Goal: Transaction & Acquisition: Purchase product/service

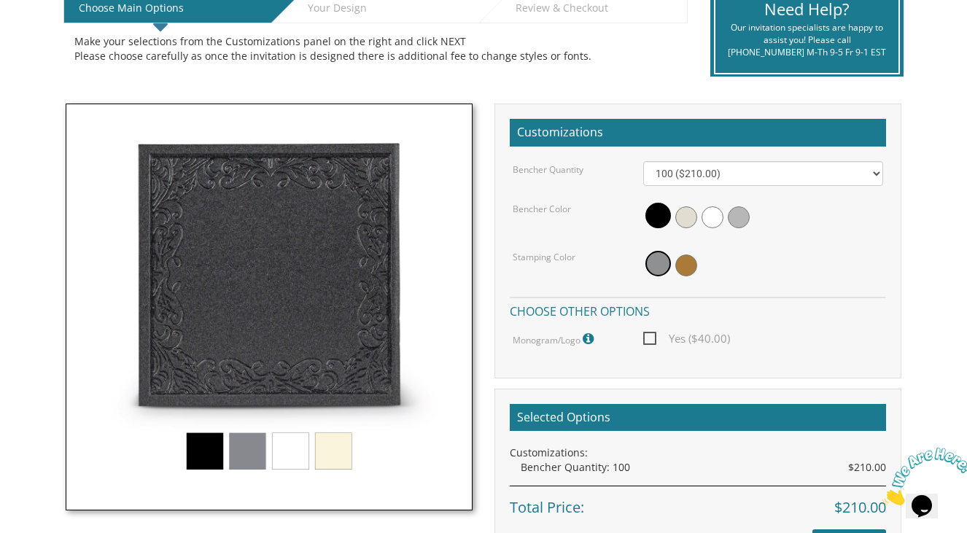
scroll to position [332, 0]
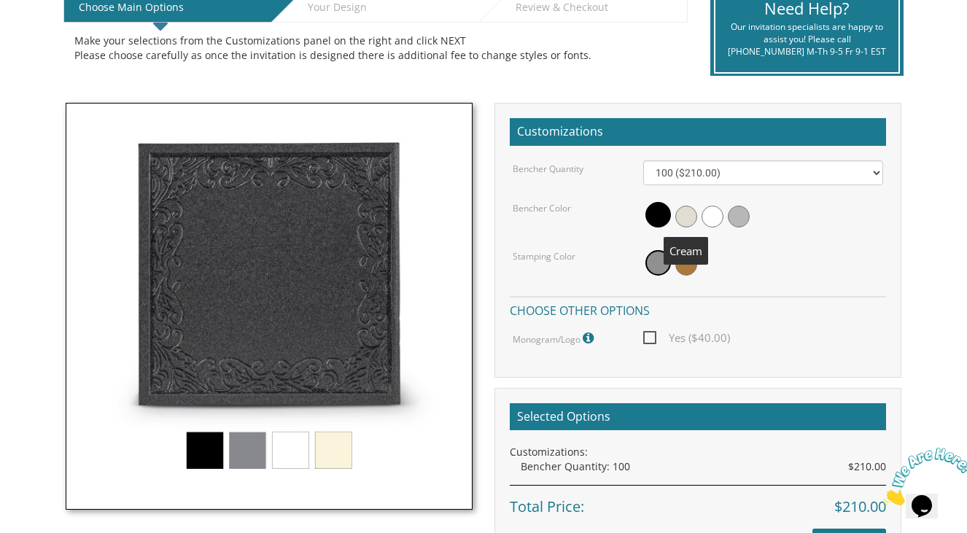
click at [692, 214] on span at bounding box center [686, 217] width 22 height 22
click at [250, 440] on img at bounding box center [269, 306] width 407 height 407
click at [292, 446] on img at bounding box center [269, 306] width 407 height 407
click at [333, 449] on img at bounding box center [269, 306] width 407 height 407
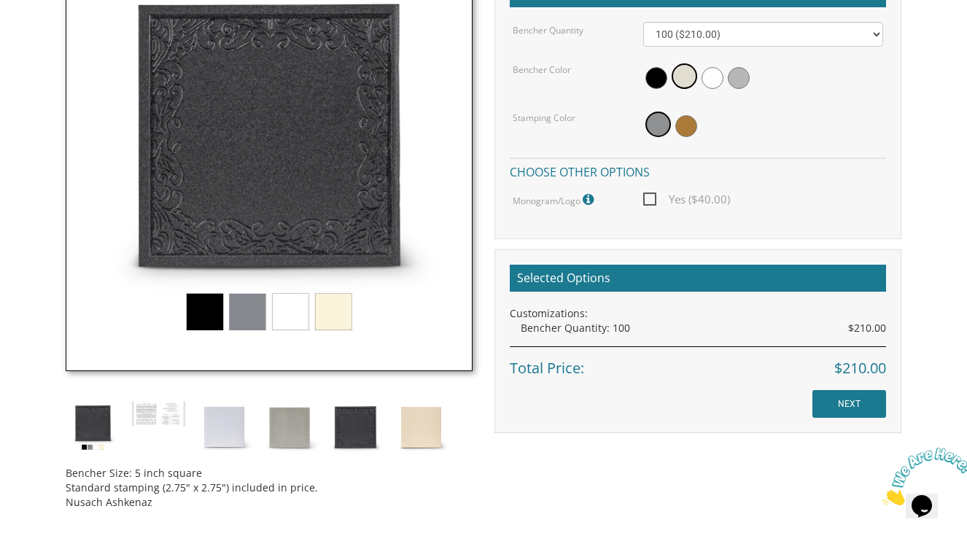
scroll to position [473, 0]
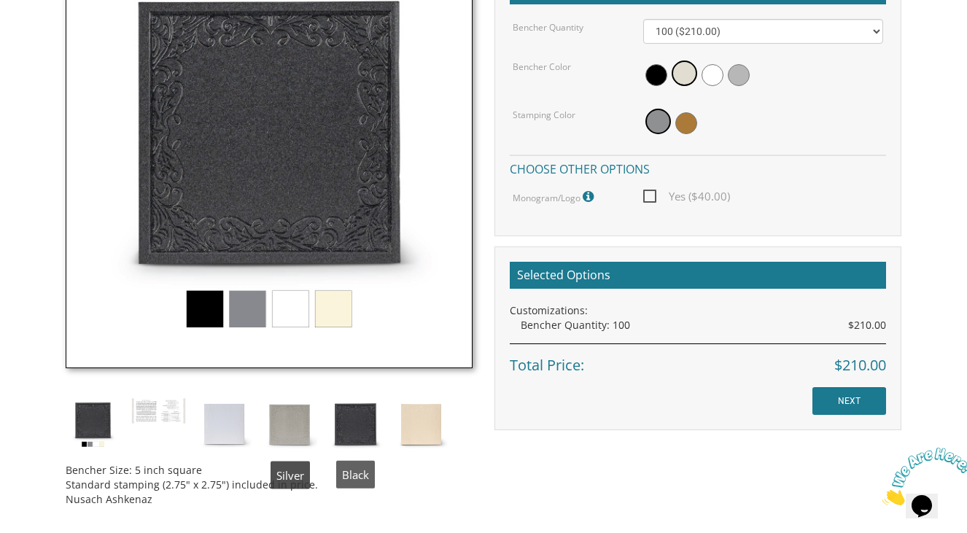
click at [259, 424] on div "Bencher Size: 5 inch square Standard stamping (2.75" x 2.75") included in price…" at bounding box center [269, 239] width 429 height 556
click at [278, 422] on img at bounding box center [289, 424] width 55 height 55
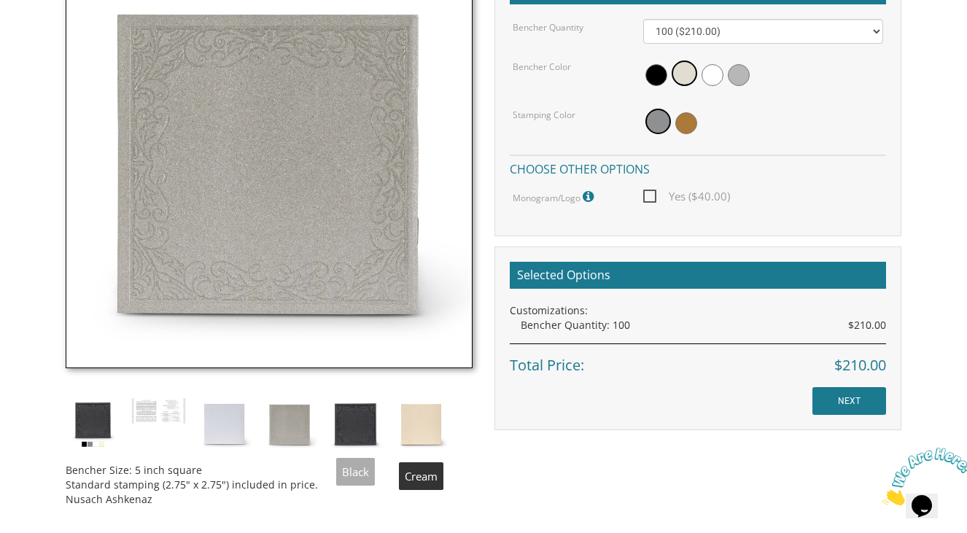
click at [409, 418] on img at bounding box center [421, 424] width 55 height 55
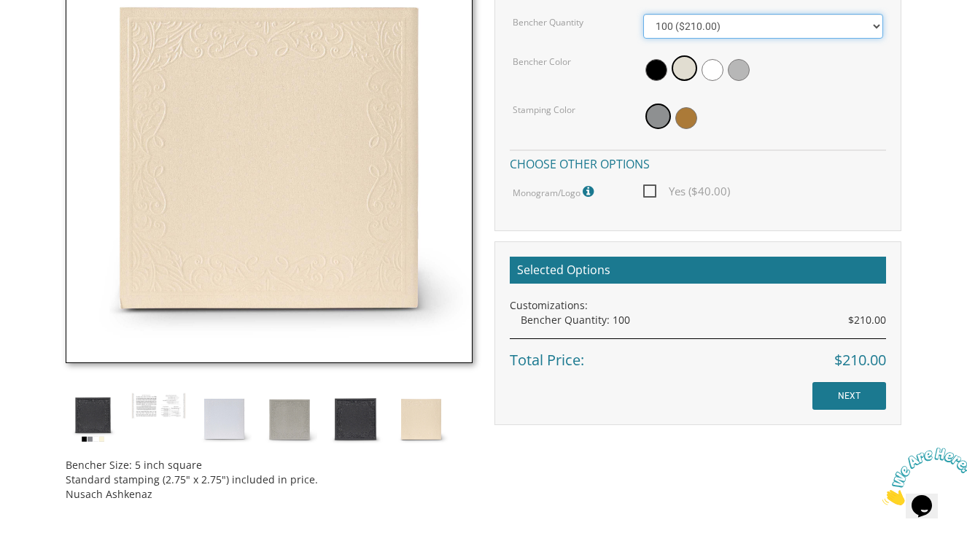
scroll to position [481, 0]
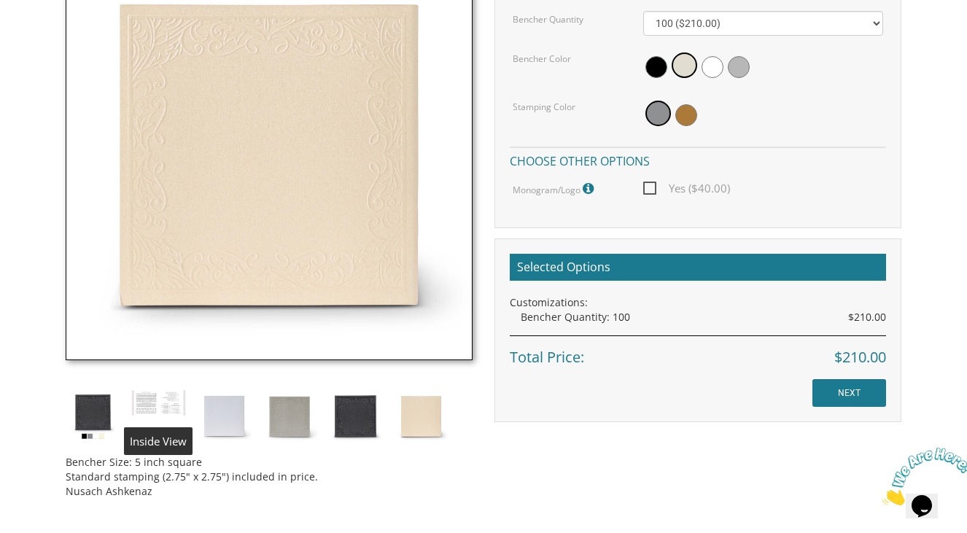
click at [152, 397] on img at bounding box center [158, 403] width 55 height 28
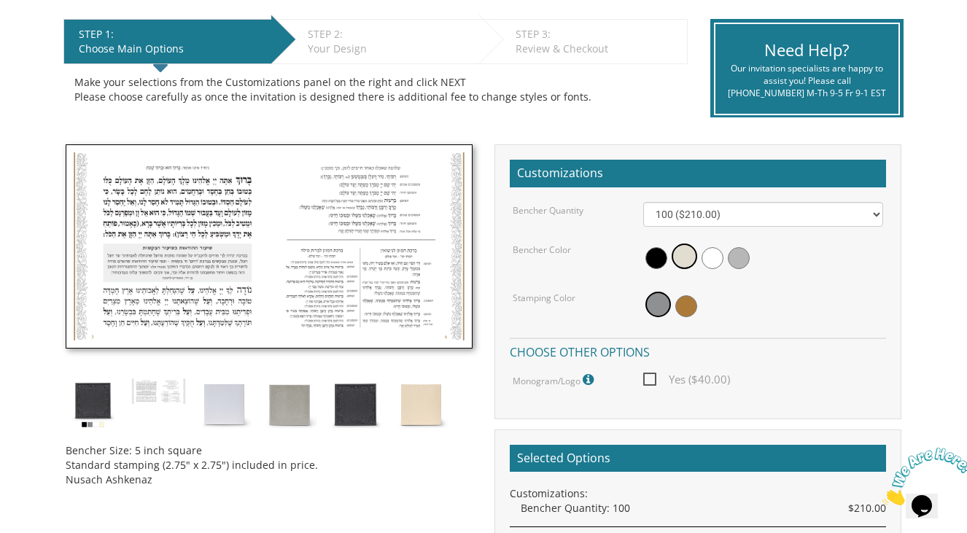
scroll to position [284, 0]
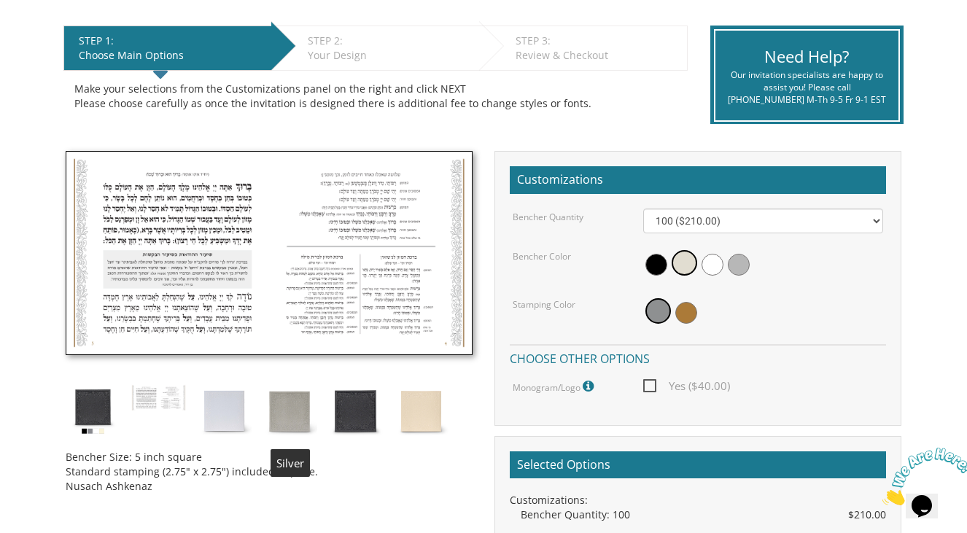
click at [294, 415] on img at bounding box center [289, 411] width 55 height 55
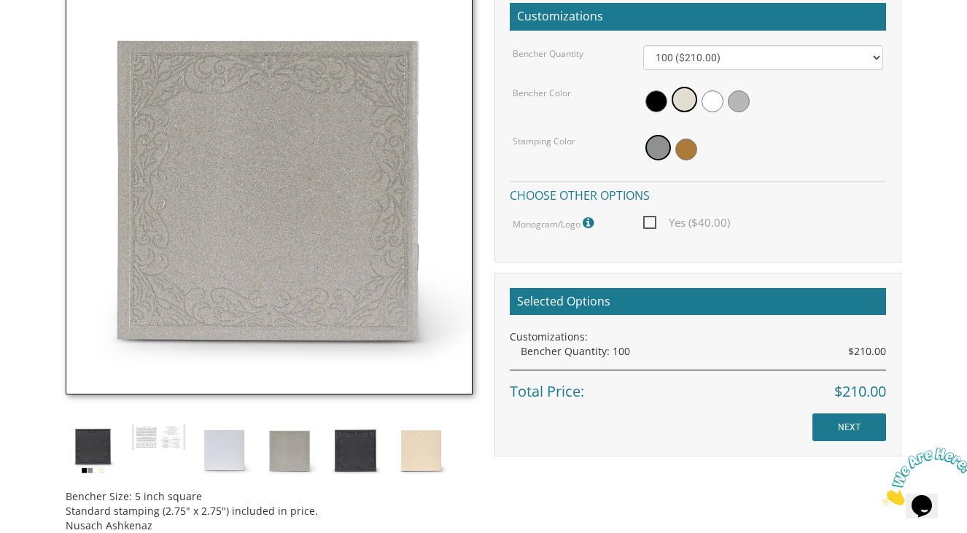
scroll to position [450, 0]
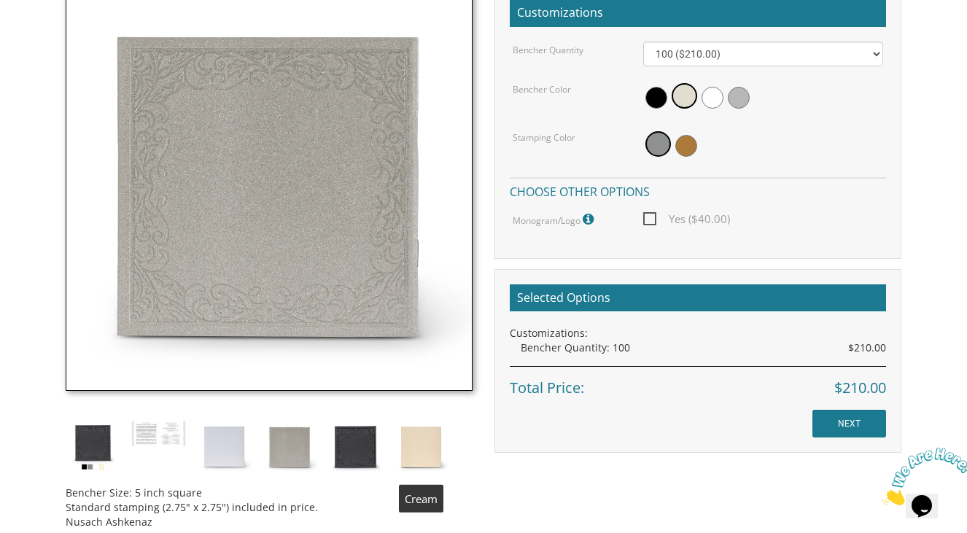
click at [415, 442] on img at bounding box center [421, 447] width 55 height 55
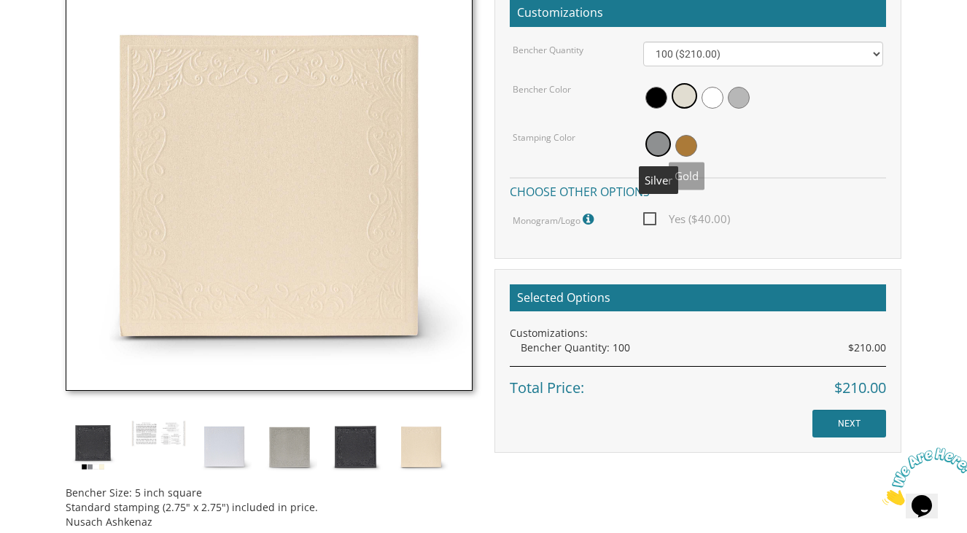
click at [687, 141] on span at bounding box center [686, 146] width 22 height 22
click at [648, 217] on span "Yes ($40.00)" at bounding box center [686, 219] width 87 height 18
click at [648, 217] on input "Yes ($40.00)" at bounding box center [647, 217] width 9 height 9
checkbox input "true"
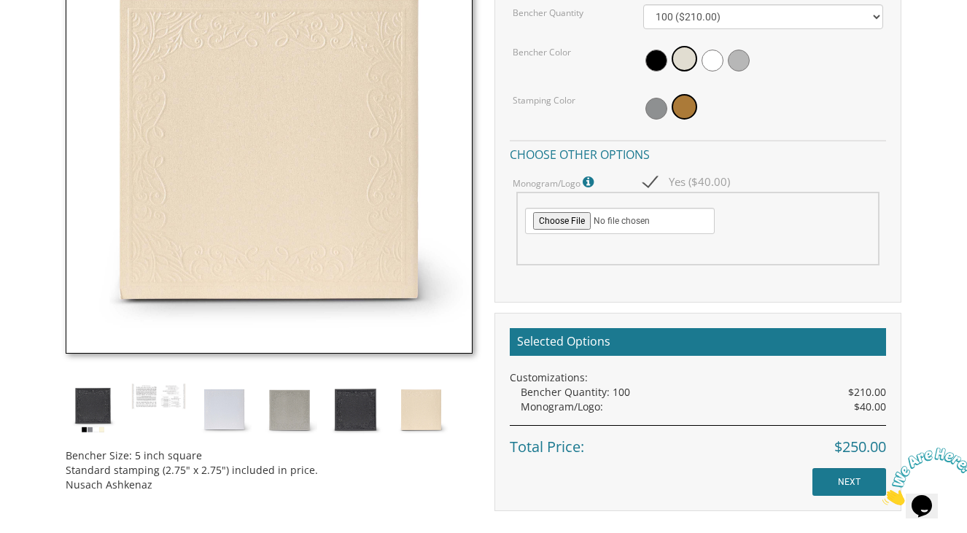
scroll to position [489, 0]
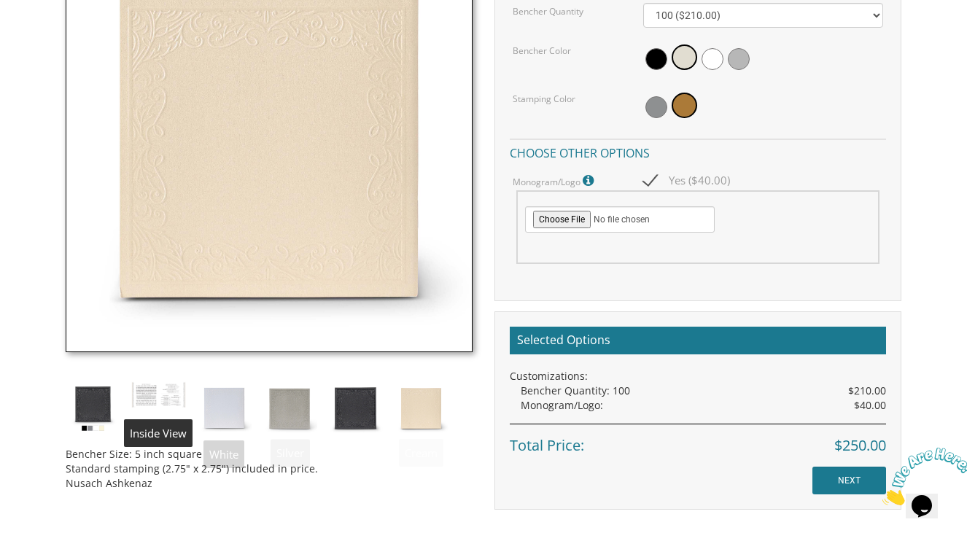
click at [171, 396] on img at bounding box center [158, 395] width 55 height 28
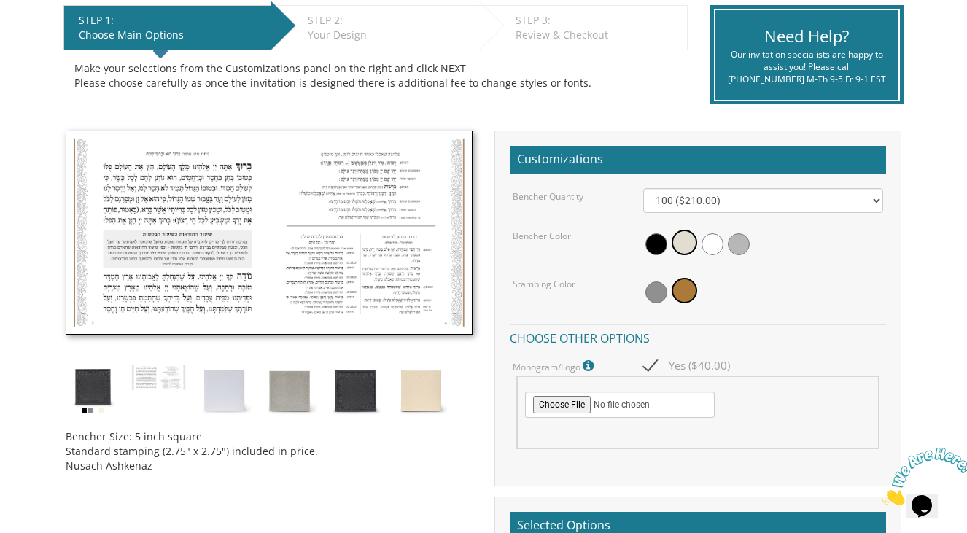
scroll to position [282, 0]
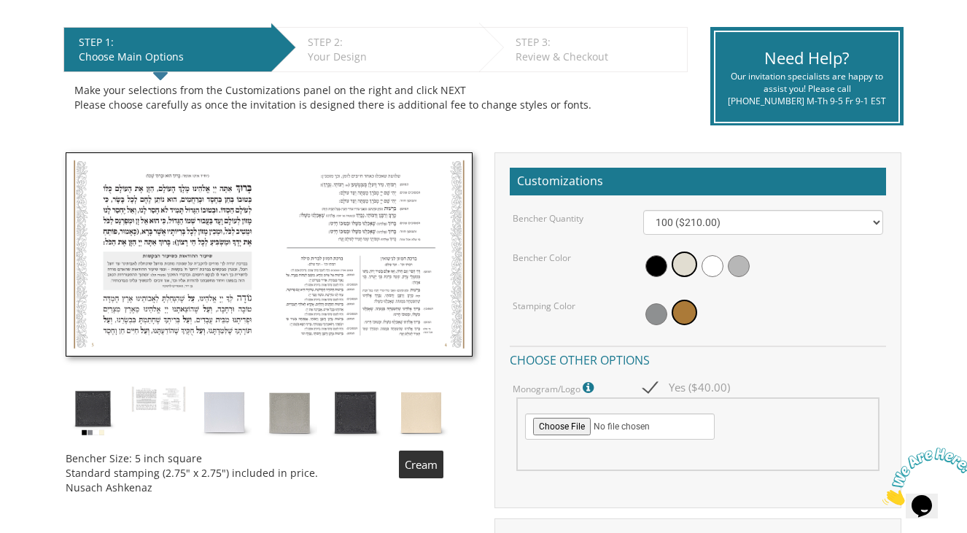
click at [431, 415] on img at bounding box center [421, 413] width 55 height 55
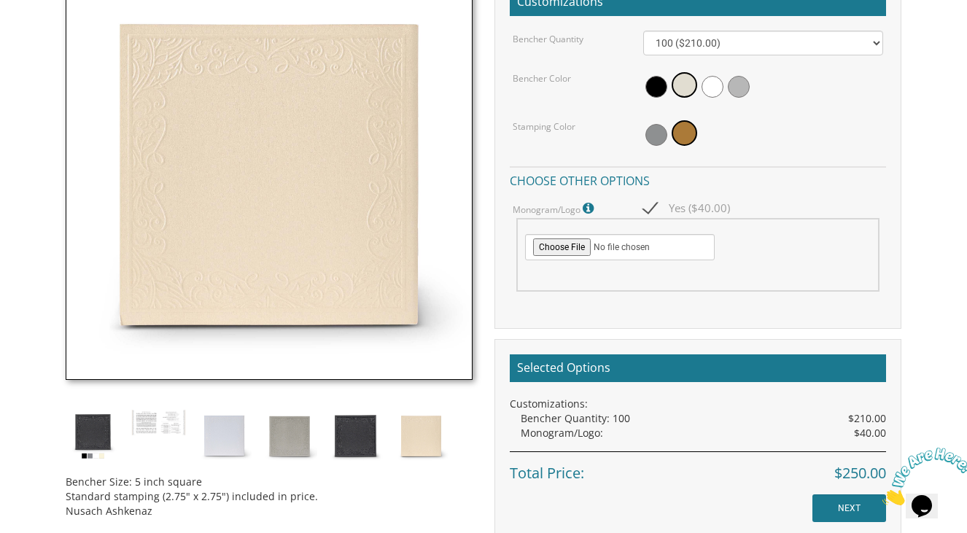
scroll to position [442, 0]
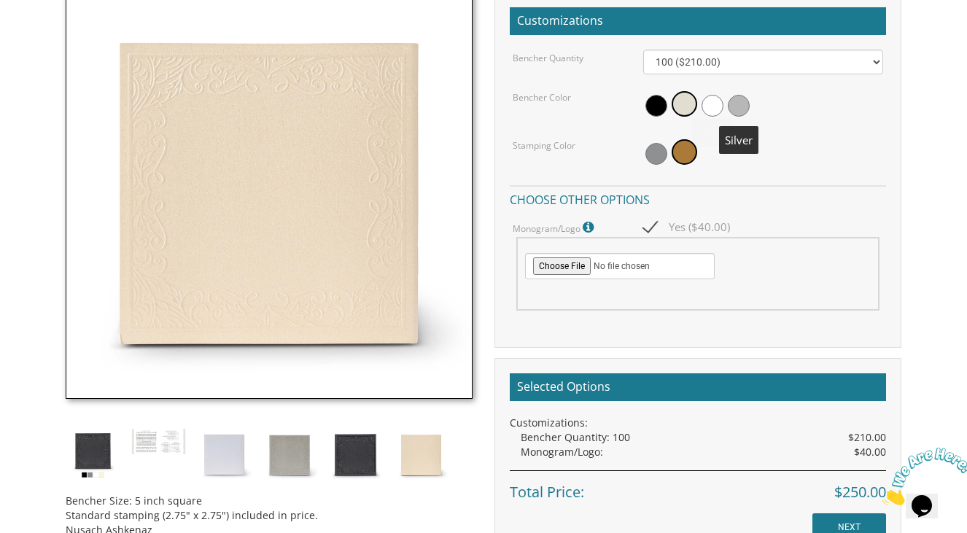
click at [741, 106] on span at bounding box center [738, 106] width 22 height 22
click at [657, 152] on span at bounding box center [656, 154] width 22 height 22
click at [662, 107] on span at bounding box center [656, 106] width 22 height 22
click at [683, 103] on span at bounding box center [686, 106] width 22 height 22
click at [682, 152] on span at bounding box center [686, 154] width 22 height 22
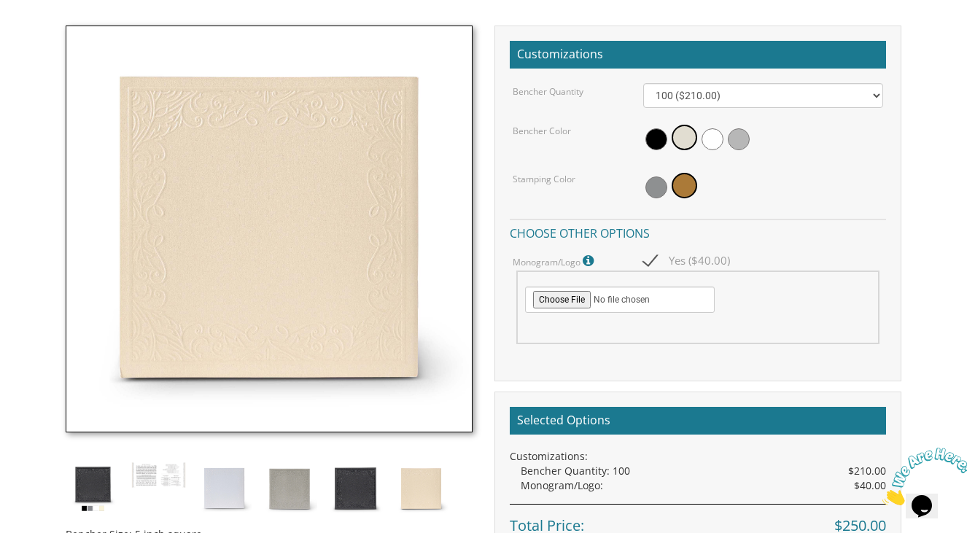
scroll to position [405, 0]
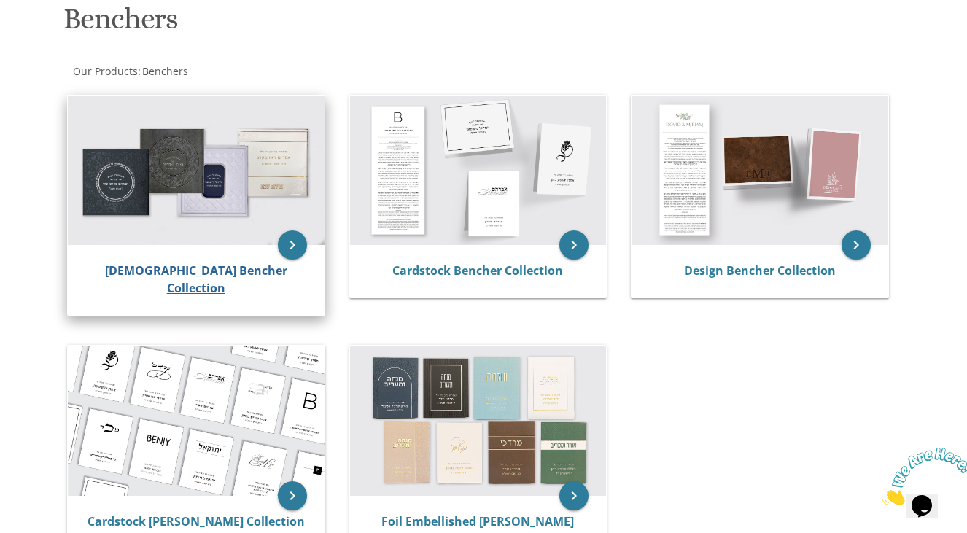
click at [173, 272] on link "[DEMOGRAPHIC_DATA] Bencher Collection" at bounding box center [196, 279] width 182 height 34
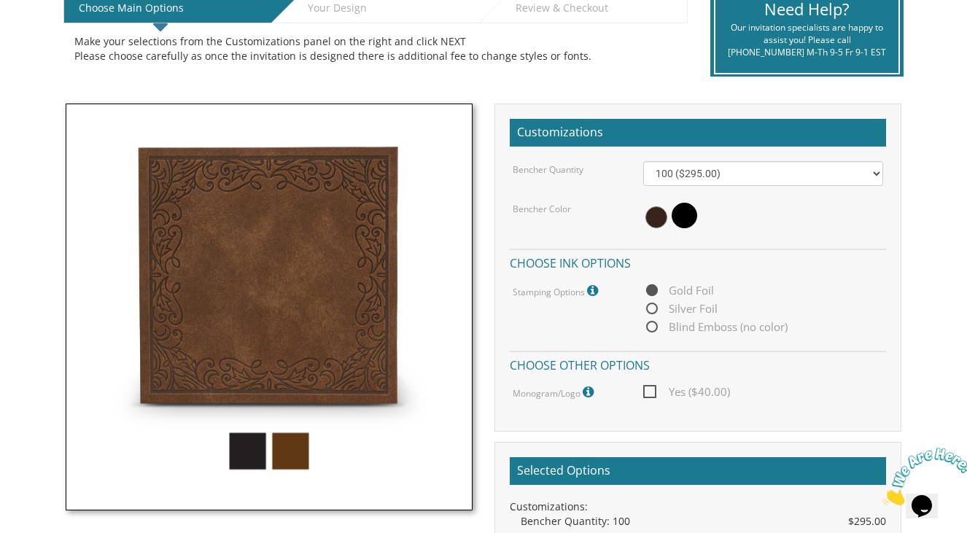
scroll to position [460, 0]
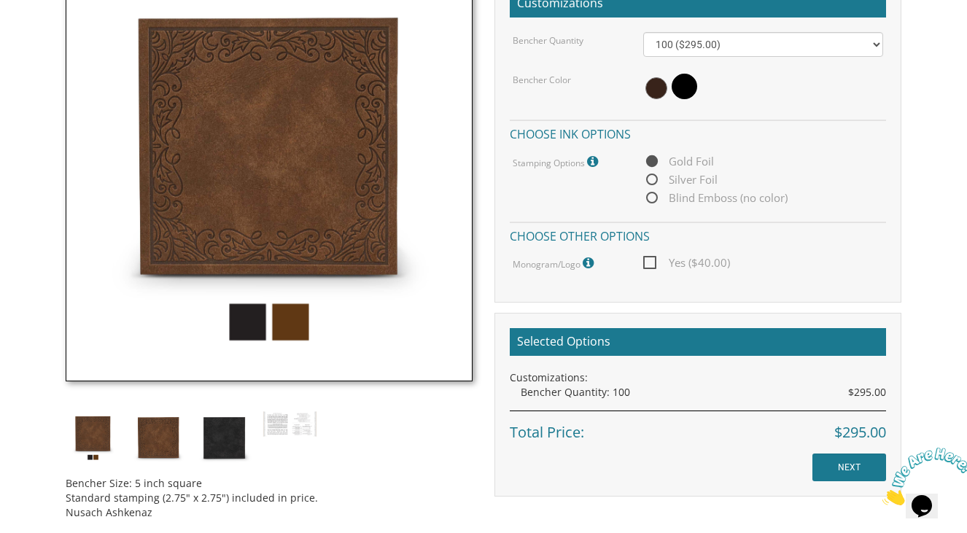
click at [241, 320] on img at bounding box center [269, 177] width 407 height 407
click at [223, 448] on img at bounding box center [224, 437] width 55 height 55
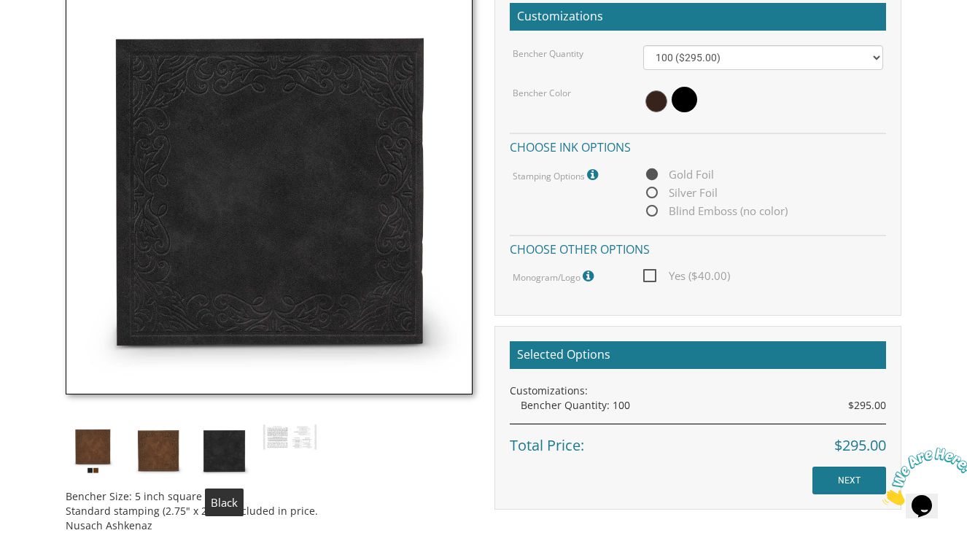
scroll to position [444, 0]
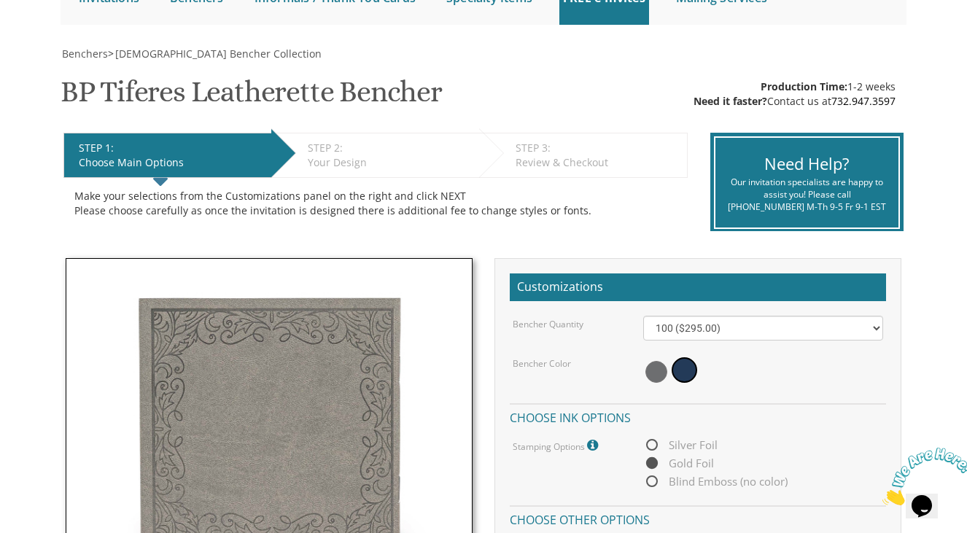
scroll to position [178, 0]
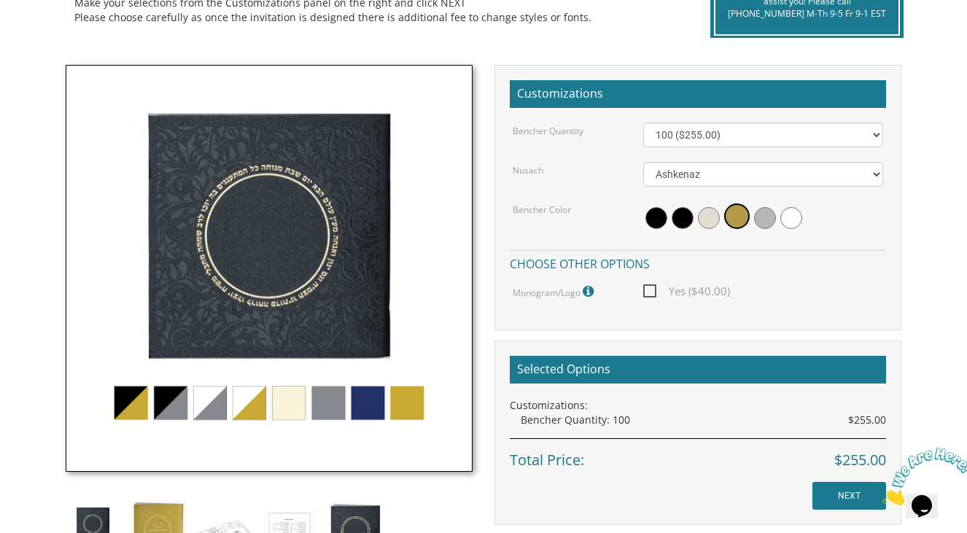
scroll to position [370, 0]
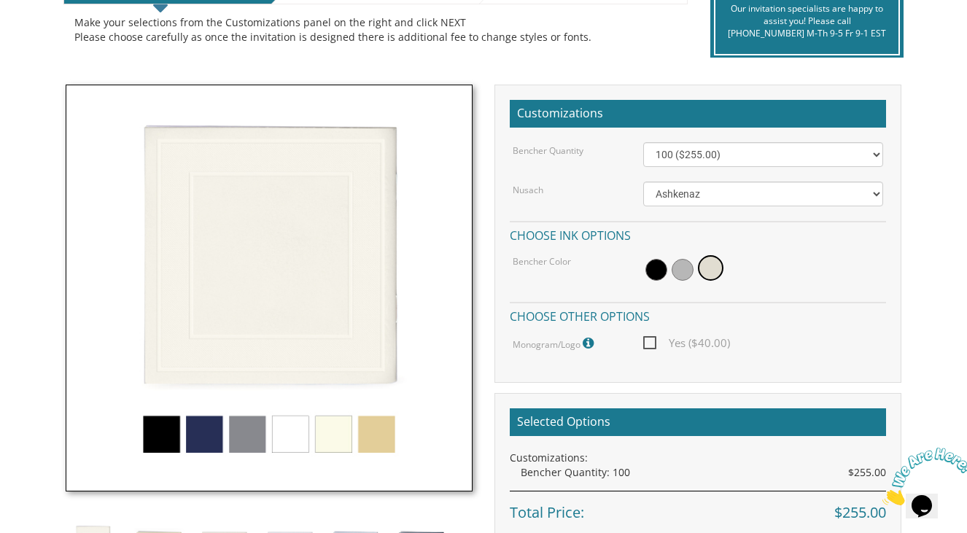
scroll to position [227, 0]
